Goal: Obtain resource: Download file/media

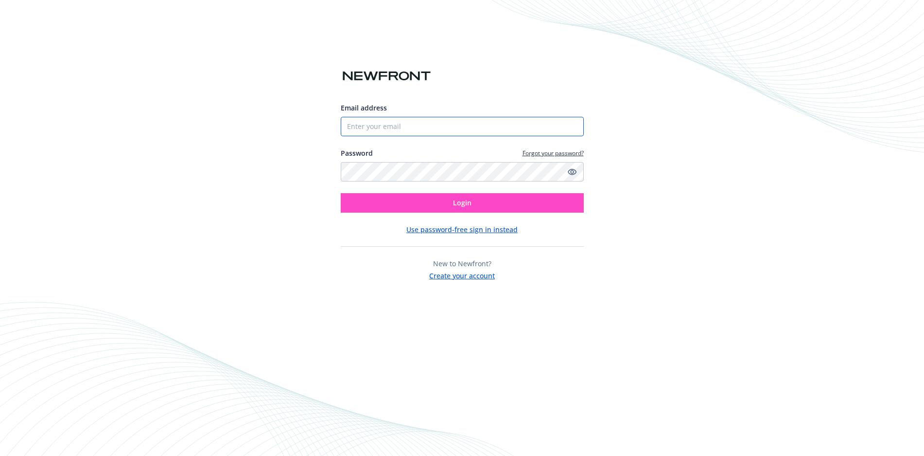
type input "[EMAIL_ADDRESS][DOMAIN_NAME]"
click at [426, 201] on button "Login" at bounding box center [462, 202] width 243 height 19
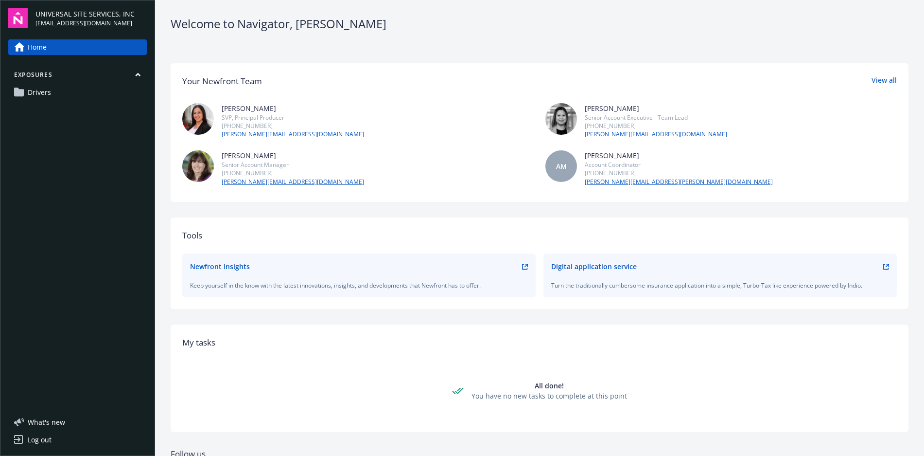
click at [71, 97] on link "Drivers" at bounding box center [77, 93] width 139 height 16
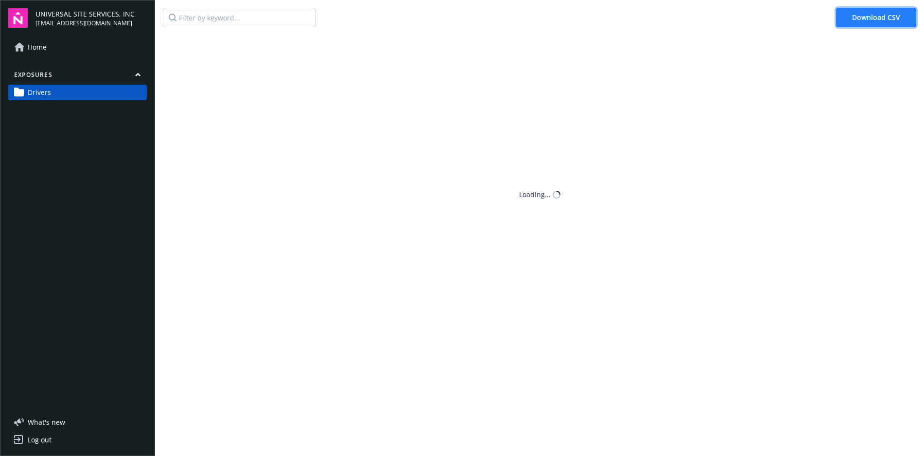
click at [874, 19] on span "Download CSV" at bounding box center [876, 17] width 48 height 9
